Goal: Answer question/provide support

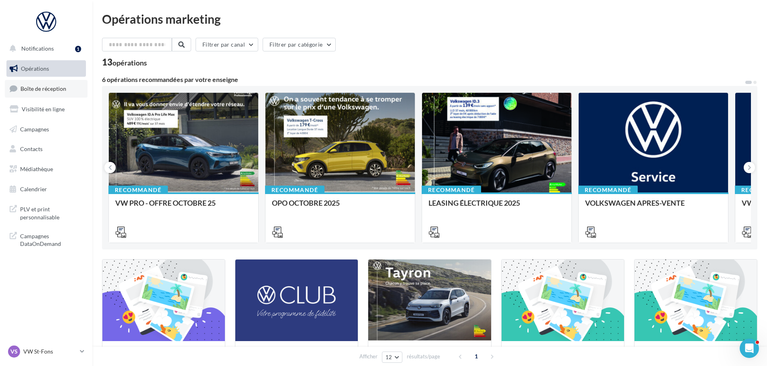
click at [69, 95] on link "Boîte de réception" at bounding box center [46, 88] width 83 height 17
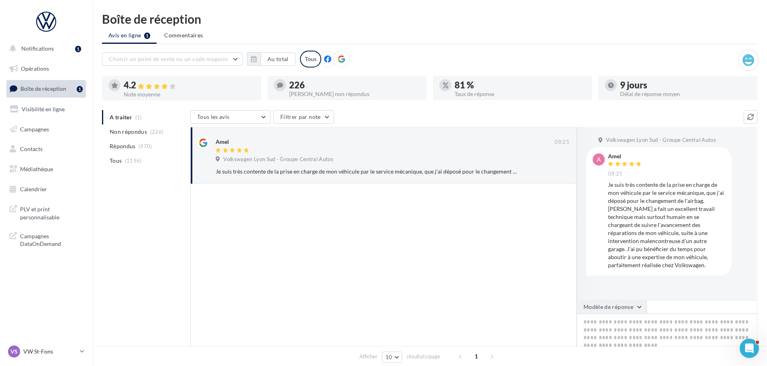
click at [643, 307] on button "Modèle de réponse" at bounding box center [612, 307] width 70 height 14
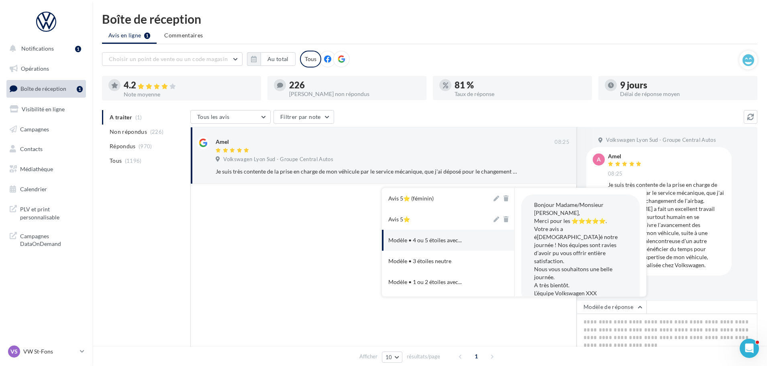
click at [447, 218] on button "Avis 5⭐" at bounding box center [437, 219] width 110 height 21
type textarea "**********"
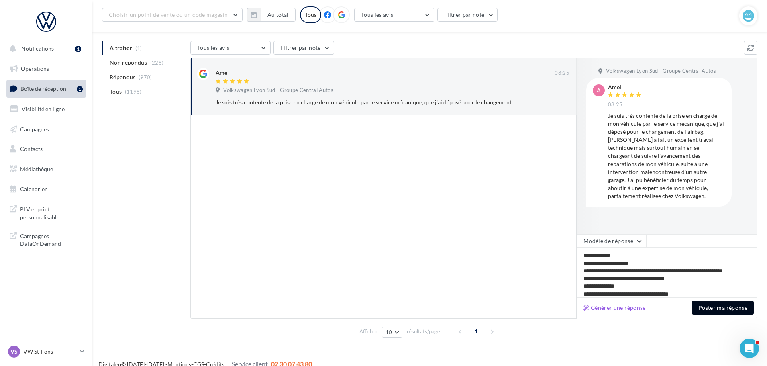
click at [725, 310] on button "Poster ma réponse" at bounding box center [723, 308] width 62 height 14
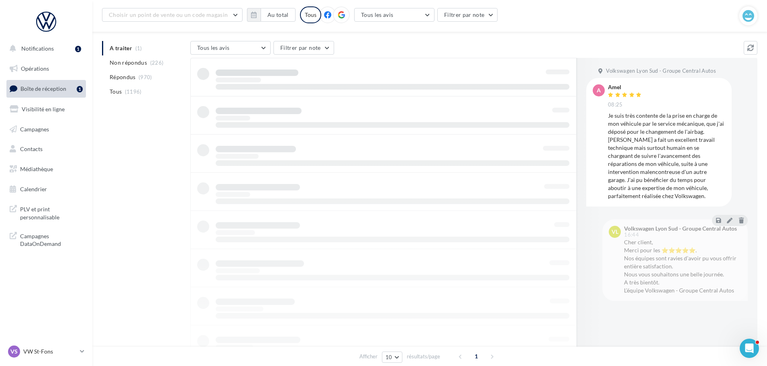
scroll to position [13, 0]
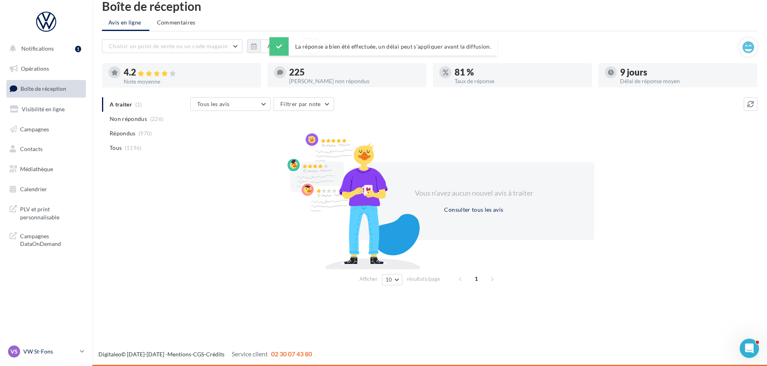
click at [71, 347] on p "VW St-Fons" at bounding box center [49, 351] width 53 height 8
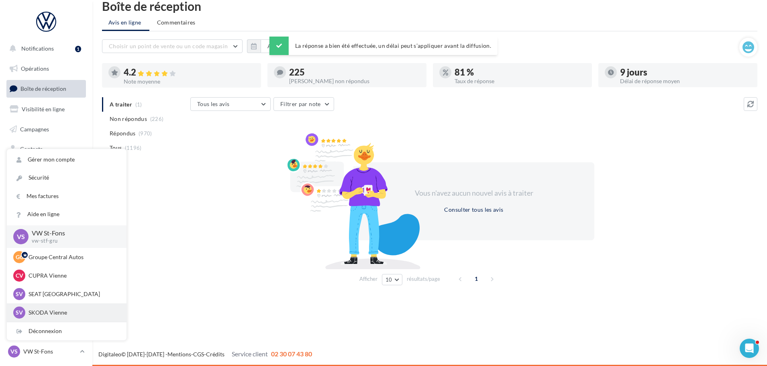
scroll to position [40, 0]
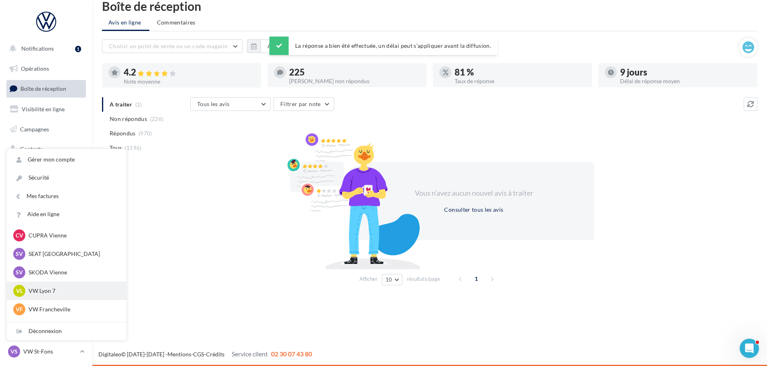
click at [72, 294] on p "VW Lyon 7" at bounding box center [73, 291] width 88 height 8
